Goal: Information Seeking & Learning: Learn about a topic

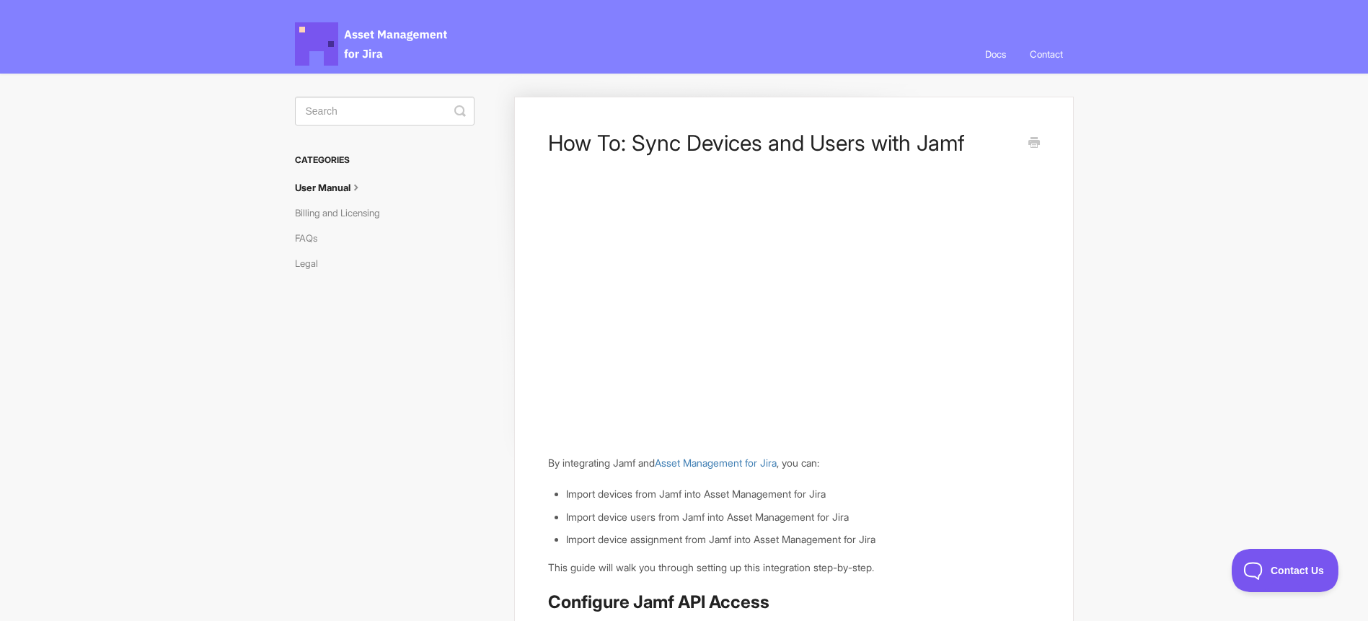
click at [353, 104] on input "Search" at bounding box center [385, 111] width 180 height 29
type input "Jamf"
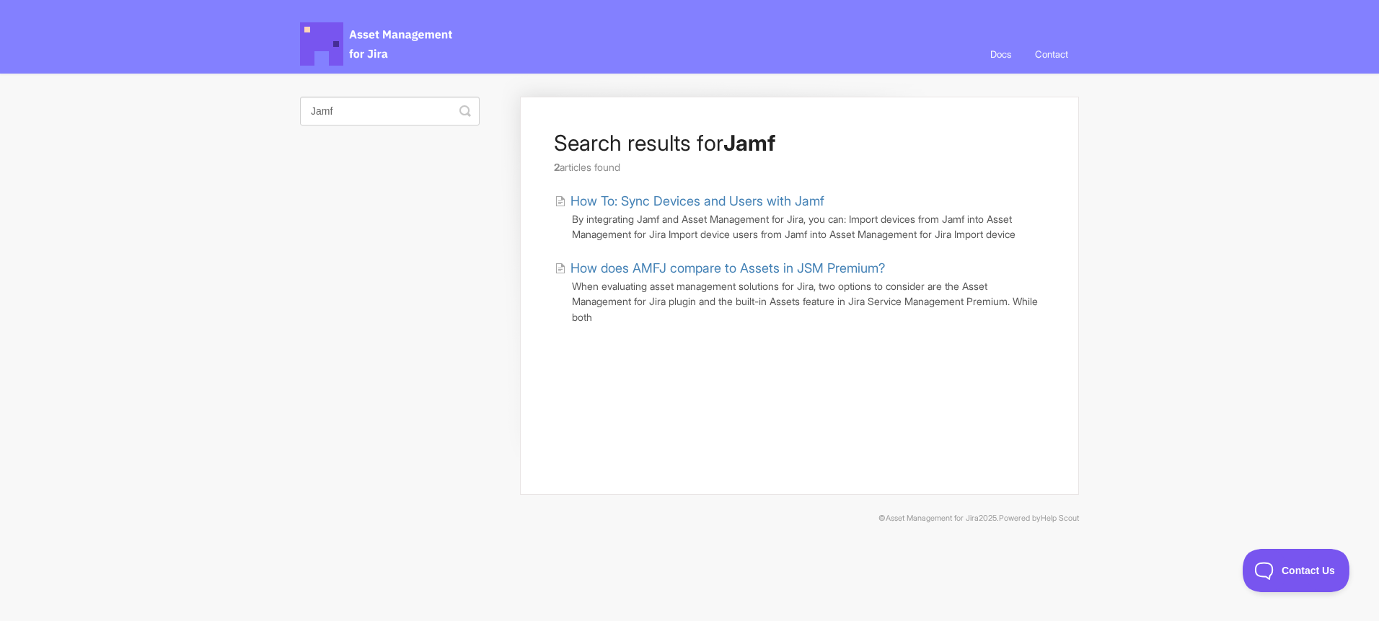
click at [760, 199] on link "How To: Sync Devices and Users with Jamf" at bounding box center [690, 200] width 270 height 19
